Goal: Navigation & Orientation: Find specific page/section

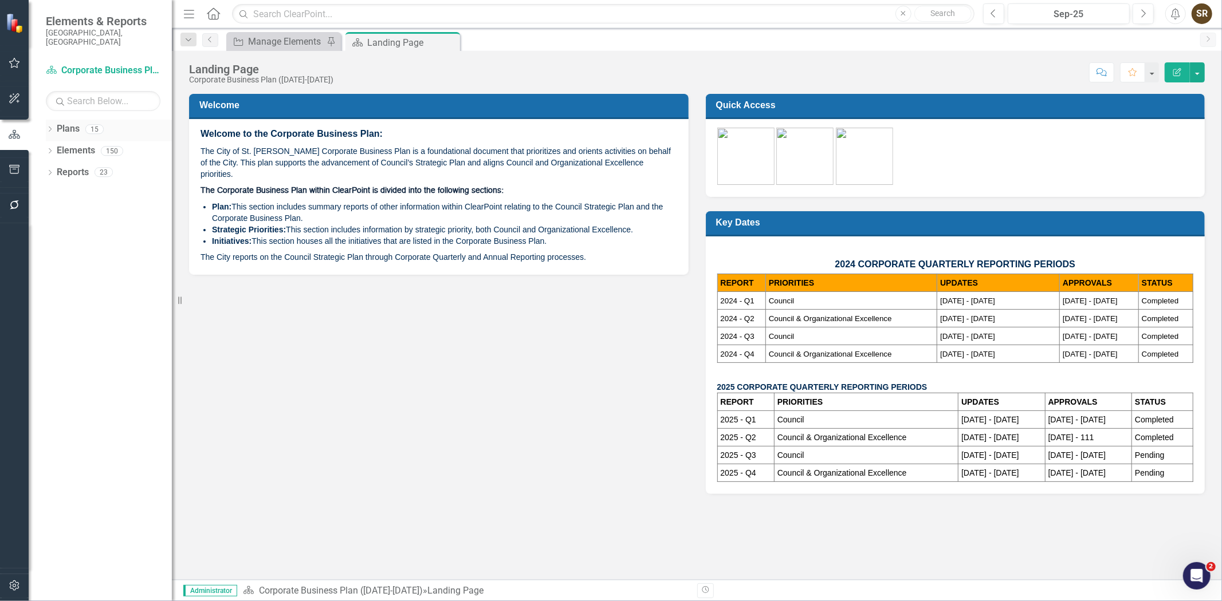
click at [50, 127] on icon "Dropdown" at bounding box center [50, 130] width 8 height 6
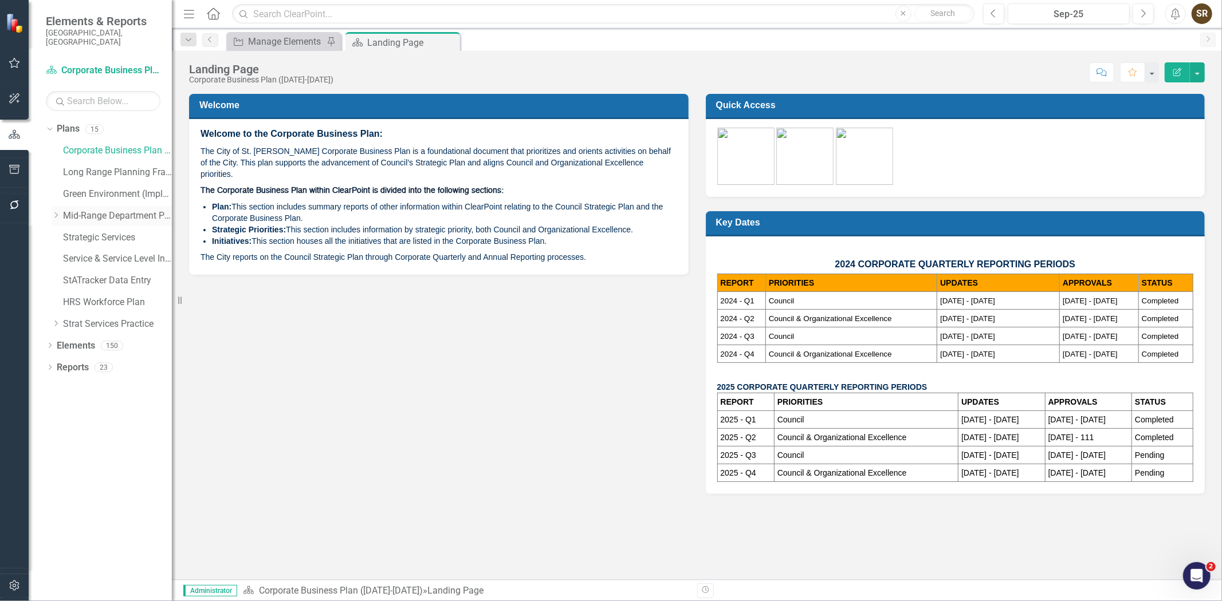
click at [78, 212] on link "Mid-Range Department Plans" at bounding box center [117, 216] width 109 height 13
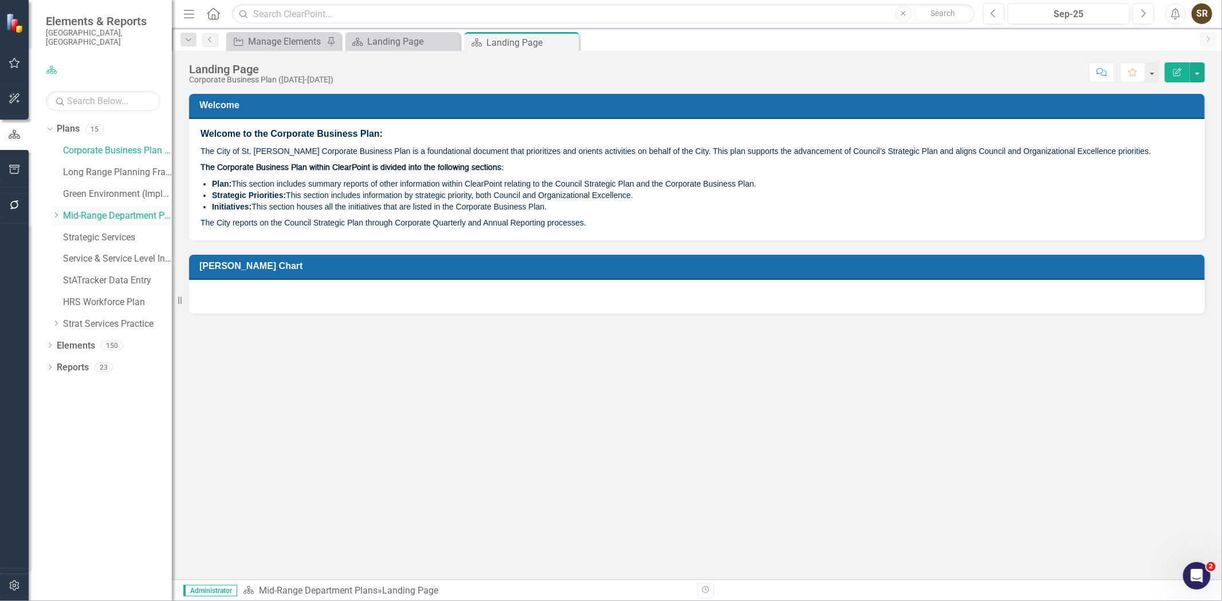
click at [54, 212] on icon "Dropdown" at bounding box center [56, 215] width 9 height 7
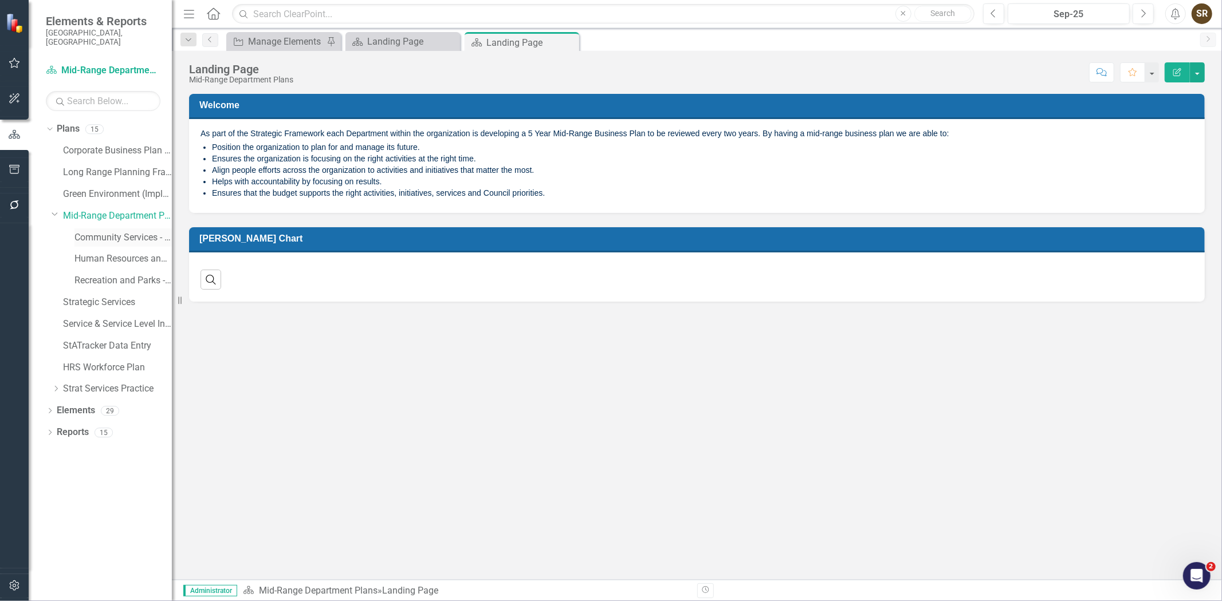
click at [107, 231] on link "Community Services - Integrated Business Plan" at bounding box center [122, 237] width 97 height 13
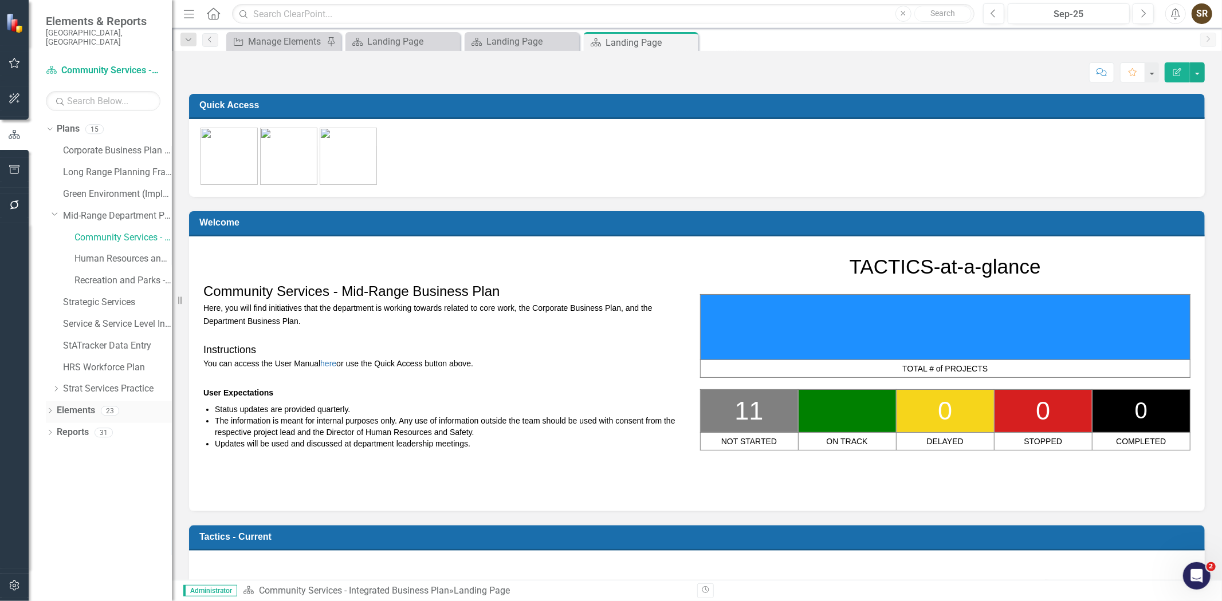
click at [47, 408] on div "Dropdown" at bounding box center [50, 413] width 8 height 10
click at [90, 428] on link "Strategy Strategies" at bounding box center [91, 432] width 58 height 13
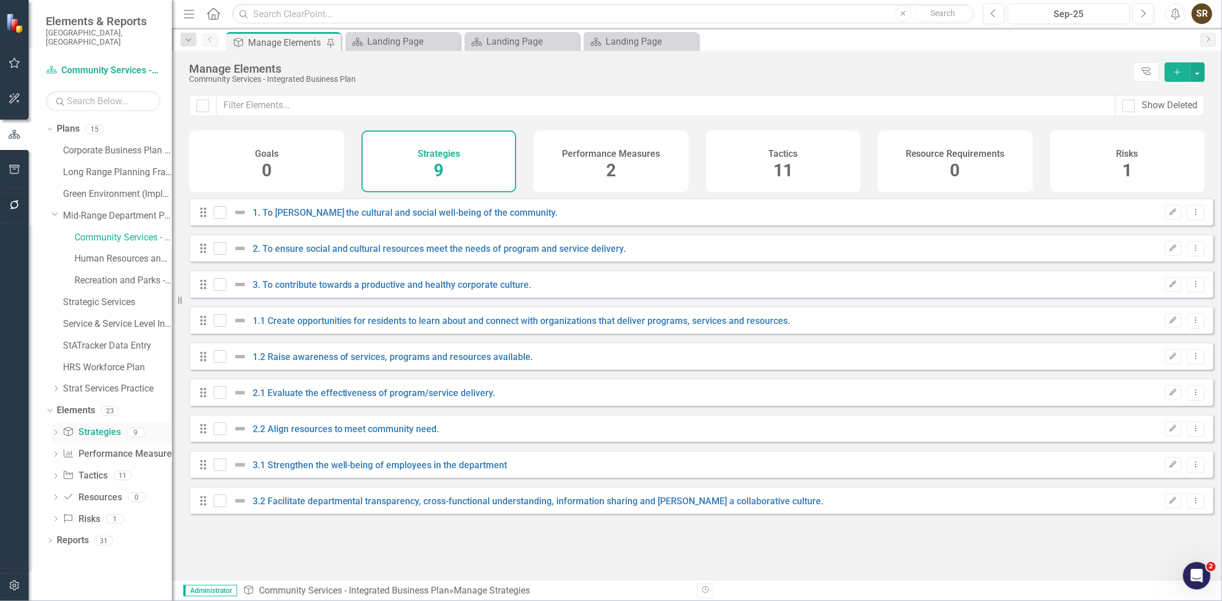
checkbox input "false"
click at [121, 231] on link "Community Services - Integrated Business Plan" at bounding box center [122, 237] width 97 height 13
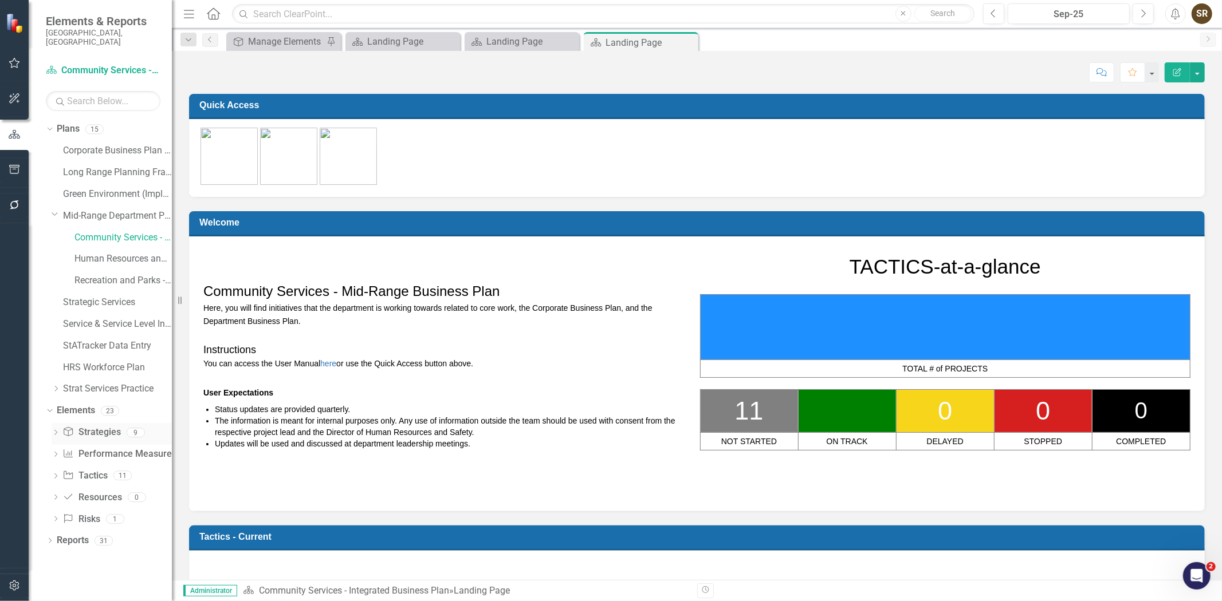
click at [98, 426] on link "Strategy Strategies" at bounding box center [91, 432] width 58 height 13
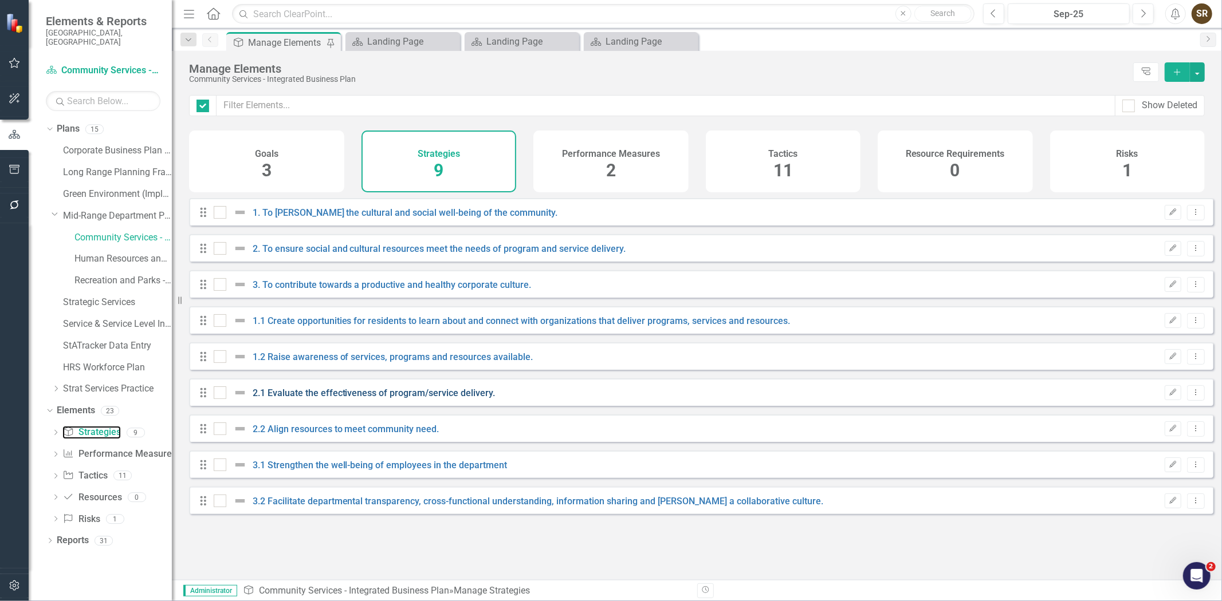
checkbox input "false"
